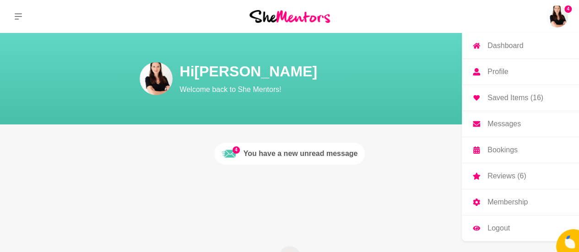
click at [500, 148] on p "Bookings" at bounding box center [503, 150] width 30 height 7
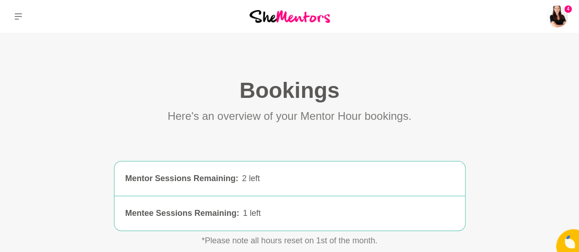
click at [213, 215] on div "Mentee Sessions Remaining :" at bounding box center [183, 213] width 114 height 12
drag, startPoint x: 579, startPoint y: 60, endPoint x: 578, endPoint y: 91, distance: 30.7
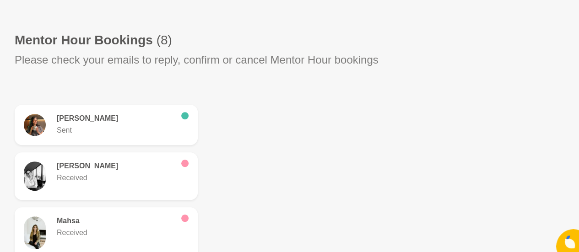
scroll to position [250, 0]
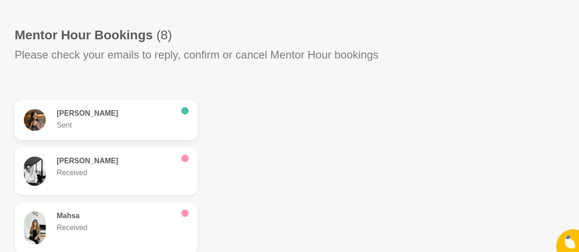
click at [120, 128] on p "Sent" at bounding box center [115, 125] width 117 height 11
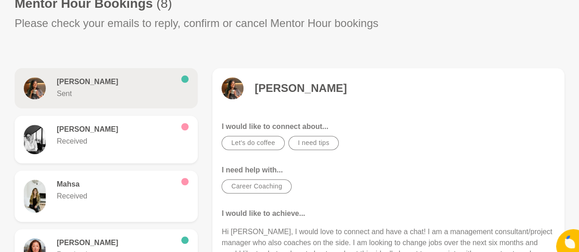
scroll to position [274, 0]
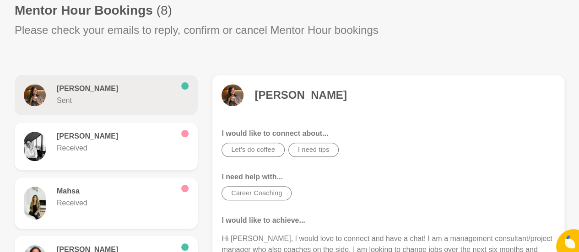
click at [288, 98] on h4 "[PERSON_NAME]" at bounding box center [301, 95] width 92 height 14
click at [269, 96] on h4 "[PERSON_NAME]" at bounding box center [301, 95] width 92 height 14
click at [228, 94] on img at bounding box center [233, 95] width 22 height 22
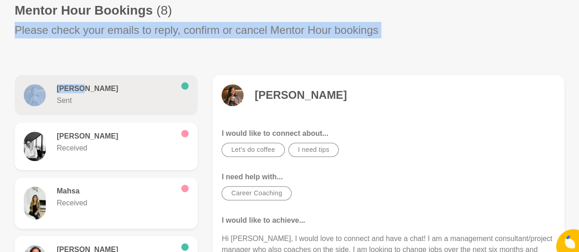
drag, startPoint x: 83, startPoint y: 88, endPoint x: 364, endPoint y: 11, distance: 291.4
click at [364, 11] on section "Bookings (0) Here's an overview of your Mentor Hour bookings. Mentor Sessions R…" at bounding box center [289, 153] width 579 height 700
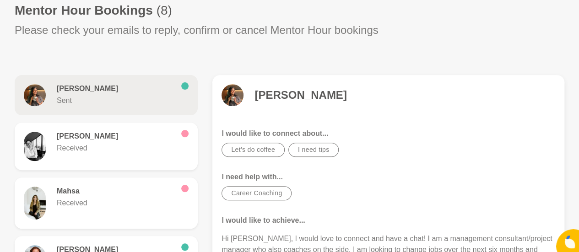
click at [223, 235] on p "Hi [PERSON_NAME], I would love to connect and have a chat! I am a management co…" at bounding box center [389, 256] width 334 height 44
click at [224, 237] on p "Hi [PERSON_NAME], I would love to connect and have a chat! I am a management co…" at bounding box center [389, 256] width 334 height 44
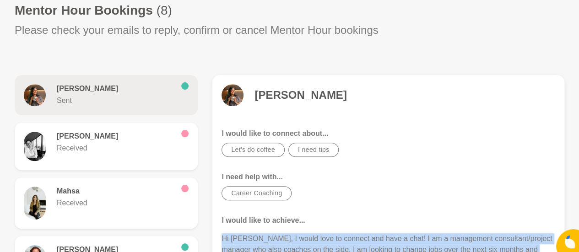
click at [224, 237] on p "Hi [PERSON_NAME], I would love to connect and have a chat! I am a management co…" at bounding box center [389, 256] width 334 height 44
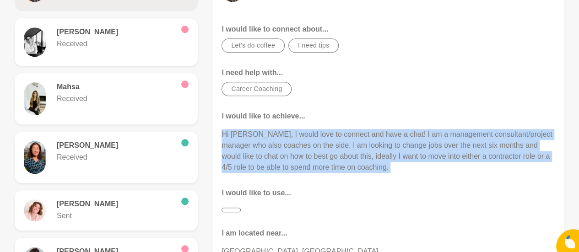
copy p "Hi [PERSON_NAME], I would love to connect and have a chat! I am a management co…"
click at [38, 38] on img at bounding box center [35, 41] width 22 height 29
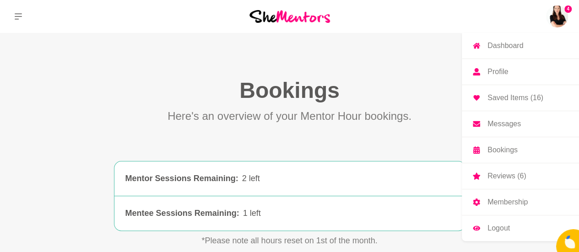
click at [503, 98] on p "Saved Items (16)" at bounding box center [516, 97] width 56 height 7
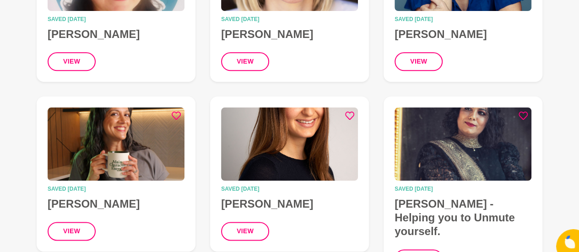
scroll to position [580, 0]
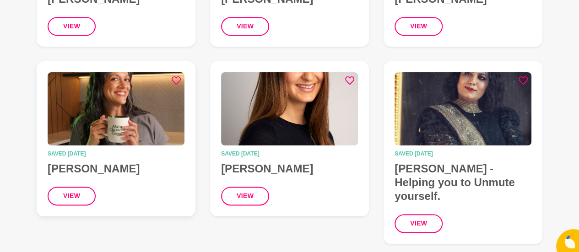
click at [103, 169] on h4 "[PERSON_NAME]" at bounding box center [116, 169] width 137 height 14
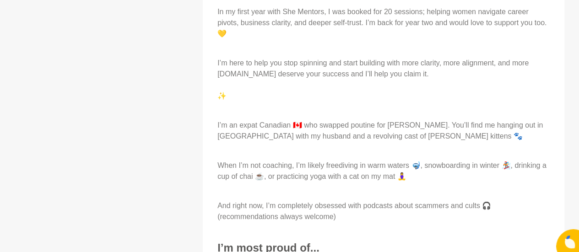
scroll to position [622, 0]
